Goal: Transaction & Acquisition: Purchase product/service

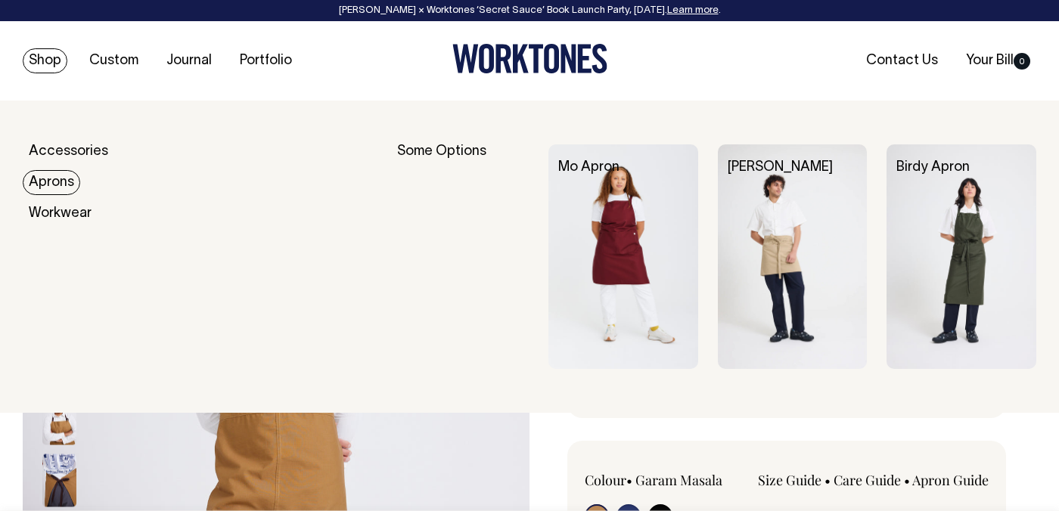
click at [55, 179] on link "Aprons" at bounding box center [51, 182] width 57 height 25
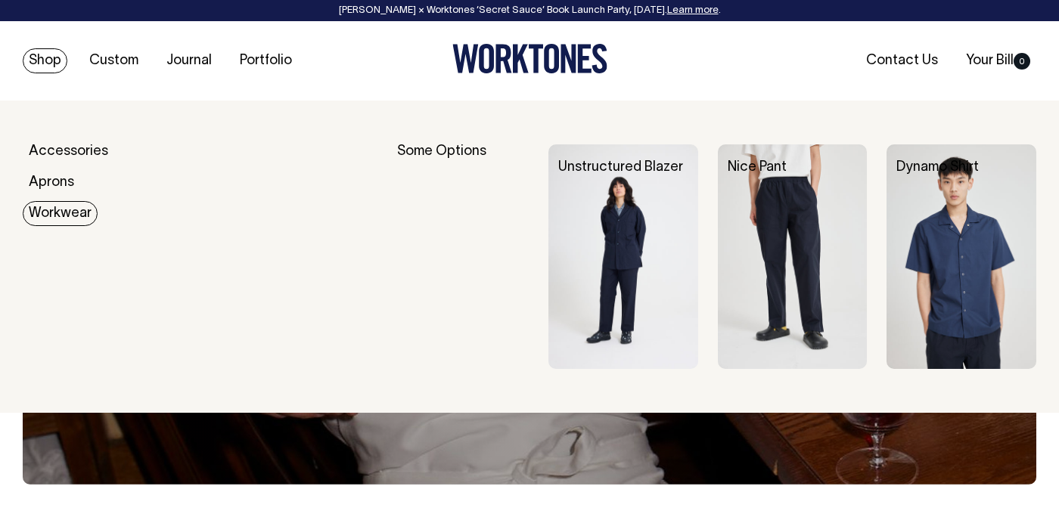
click at [52, 205] on link "Workwear" at bounding box center [60, 213] width 75 height 25
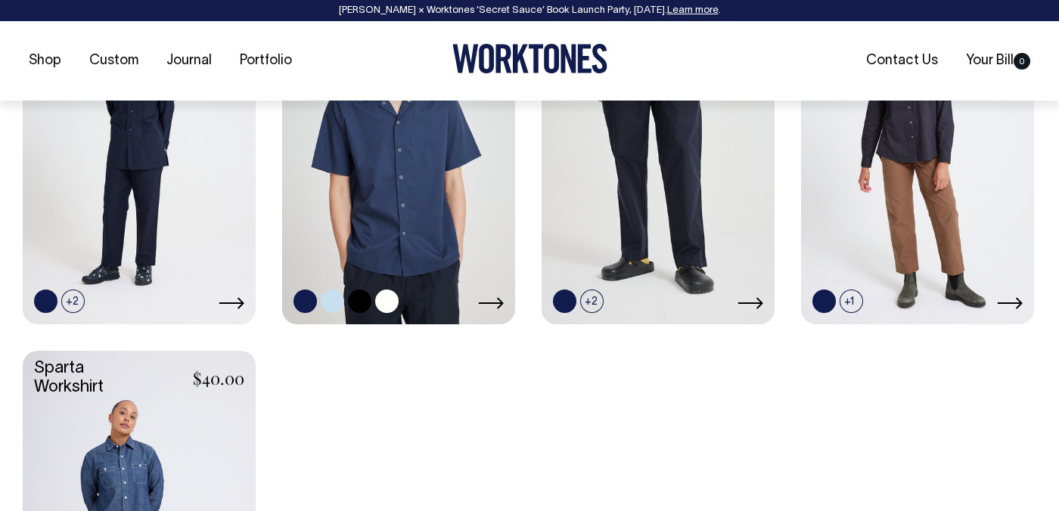
click at [359, 244] on link at bounding box center [398, 148] width 233 height 346
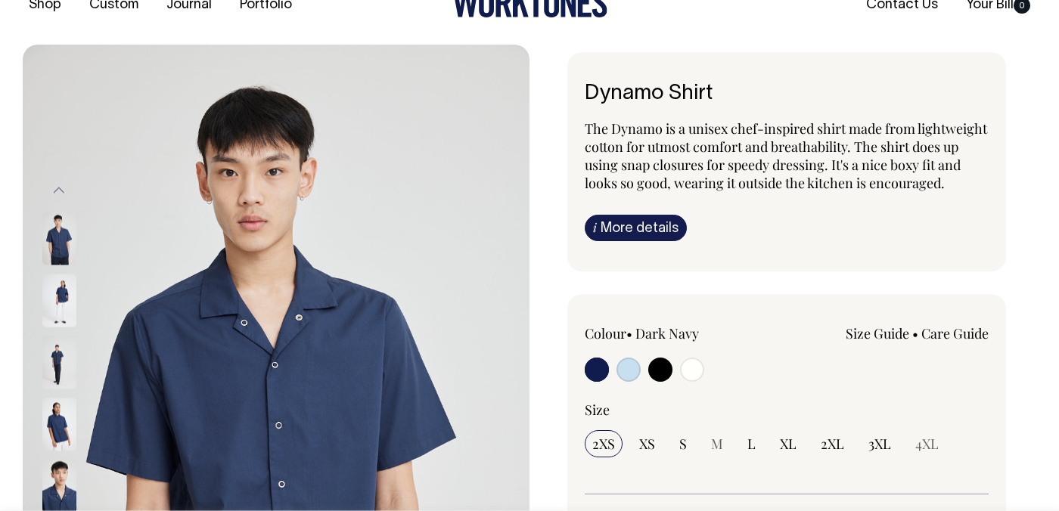
scroll to position [57, 0]
click at [700, 381] on input "radio" at bounding box center [692, 369] width 24 height 24
radio input "true"
select select "Off-White"
